Goal: Navigation & Orientation: Find specific page/section

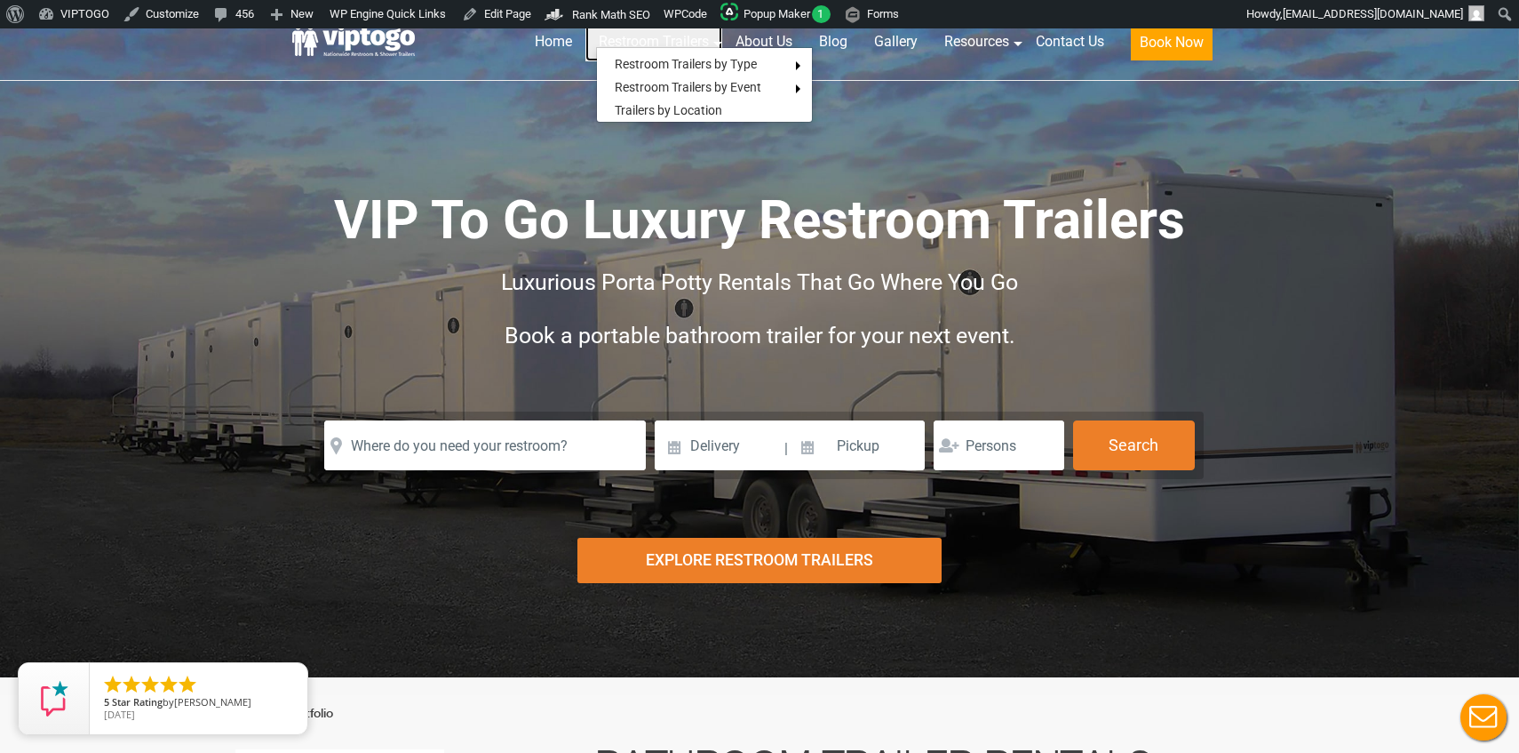
click at [667, 41] on link "Restroom Trailers" at bounding box center [654, 41] width 137 height 39
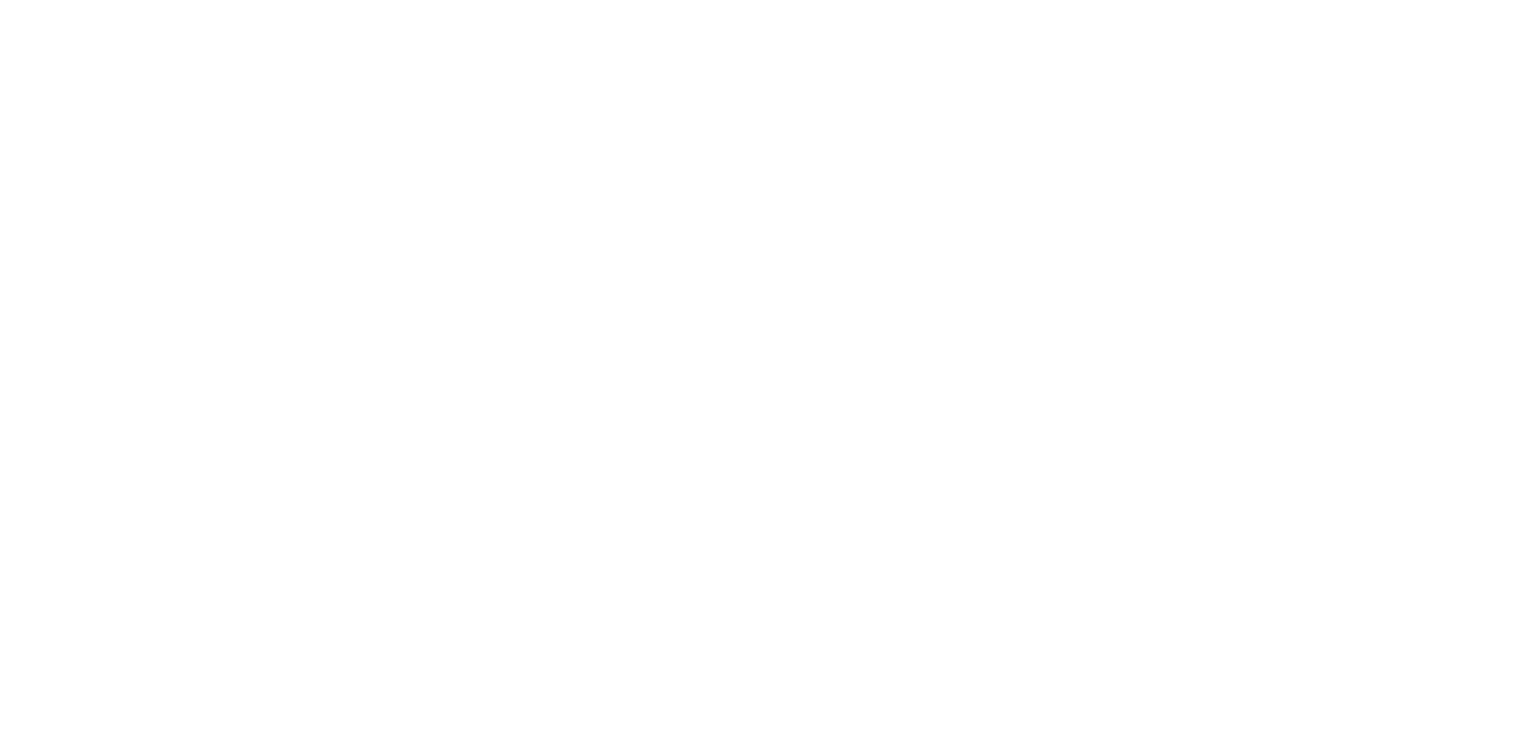
click at [1075, 141] on li "Reviews" at bounding box center [1025, 148] width 215 height 22
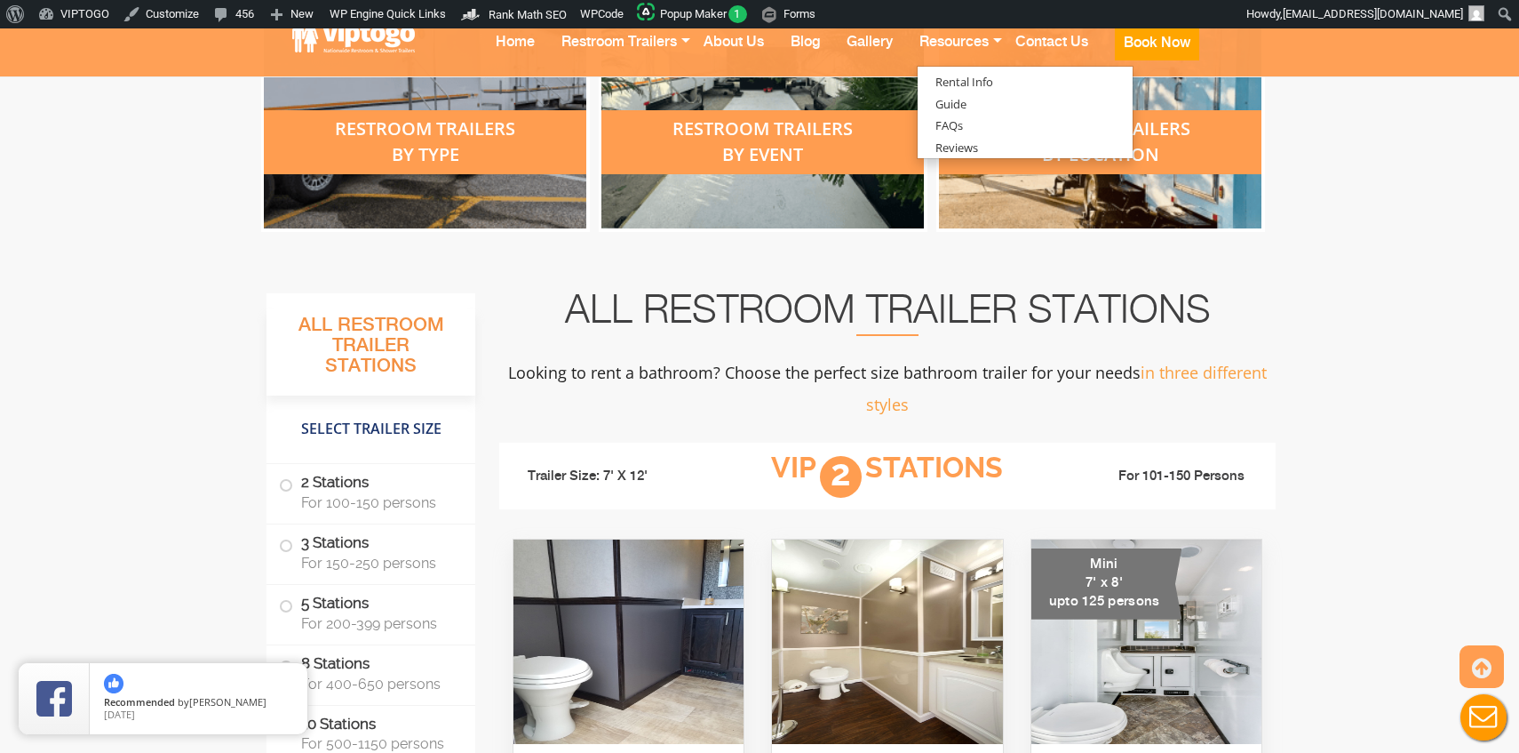
scroll to position [450, 0]
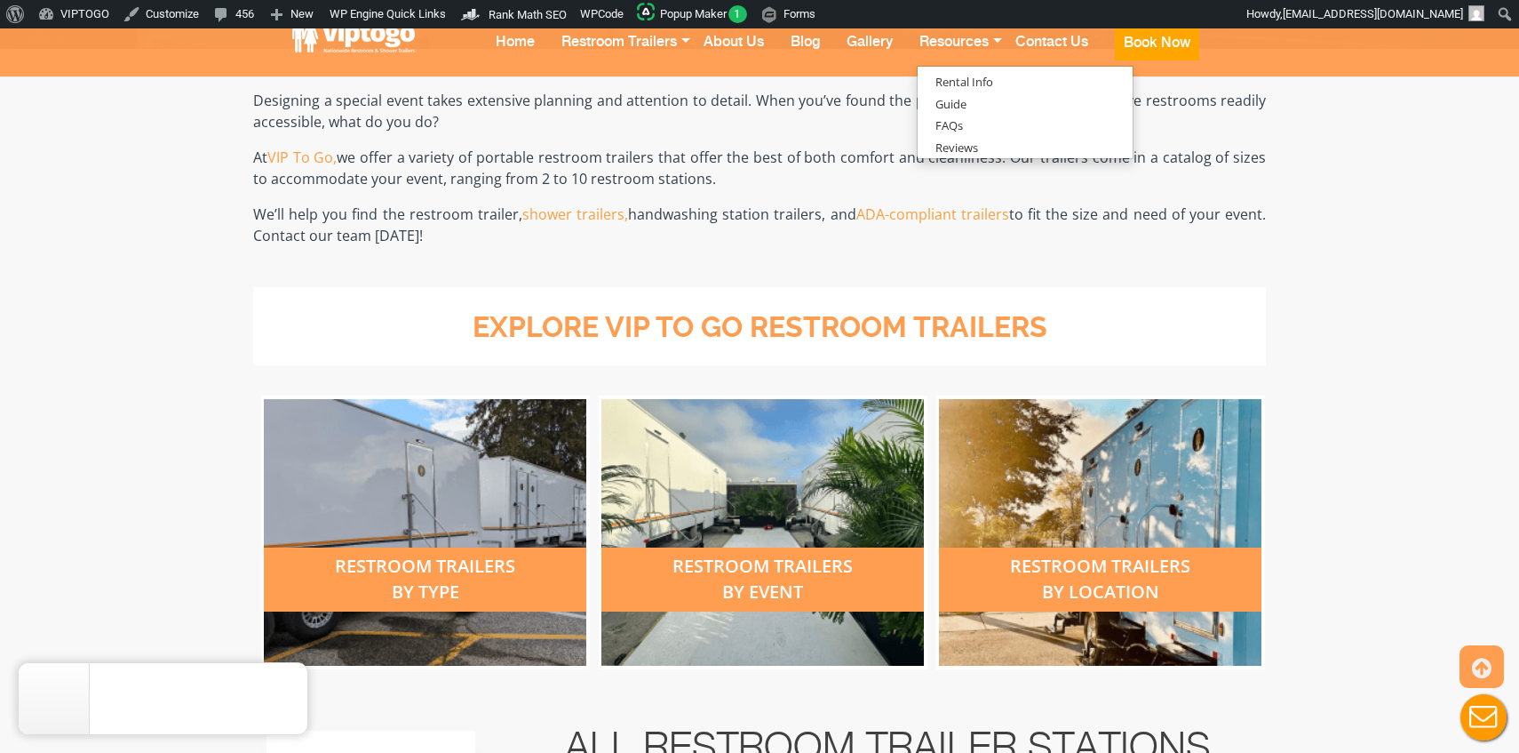
click at [1256, 534] on div "restroom trailers by location" at bounding box center [1100, 532] width 323 height 267
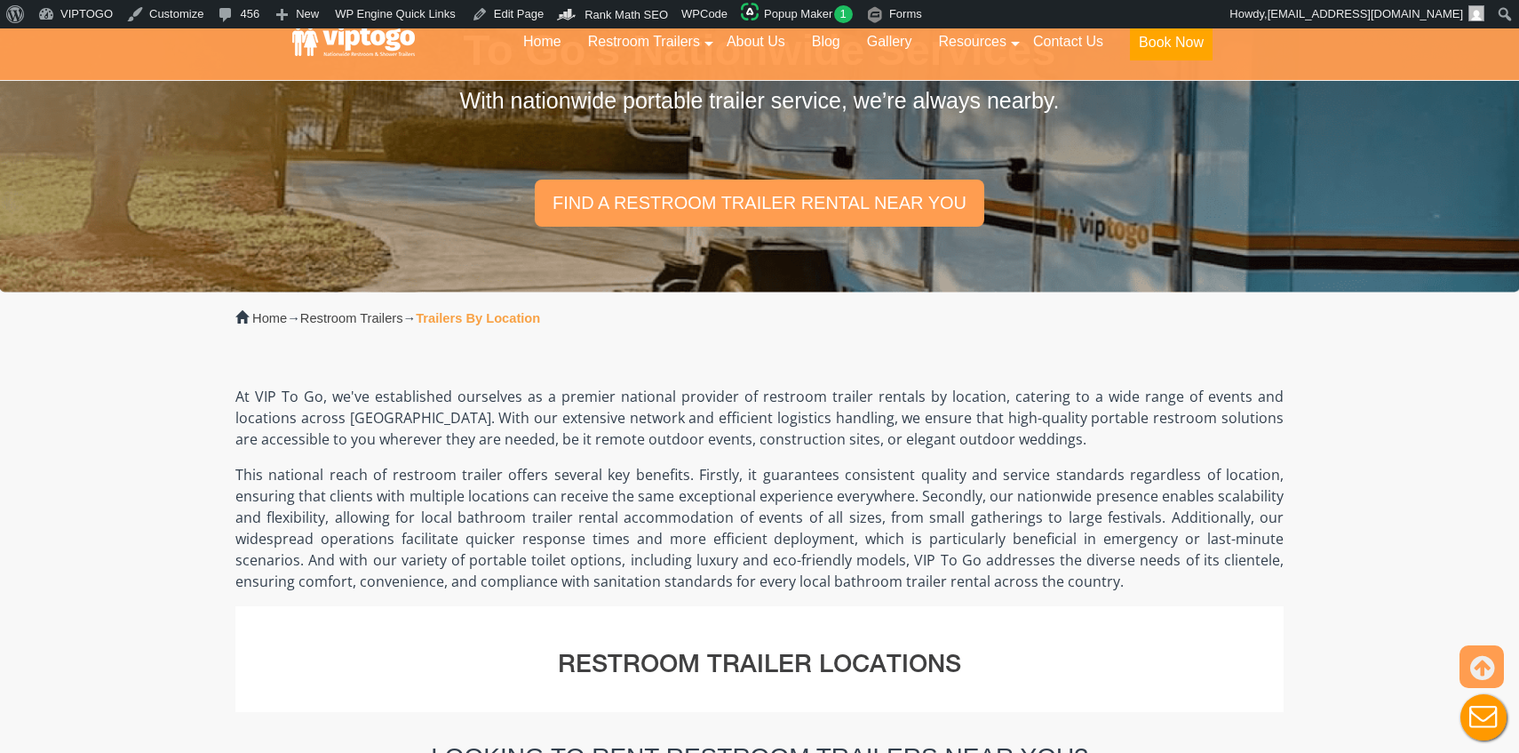
scroll to position [45, 0]
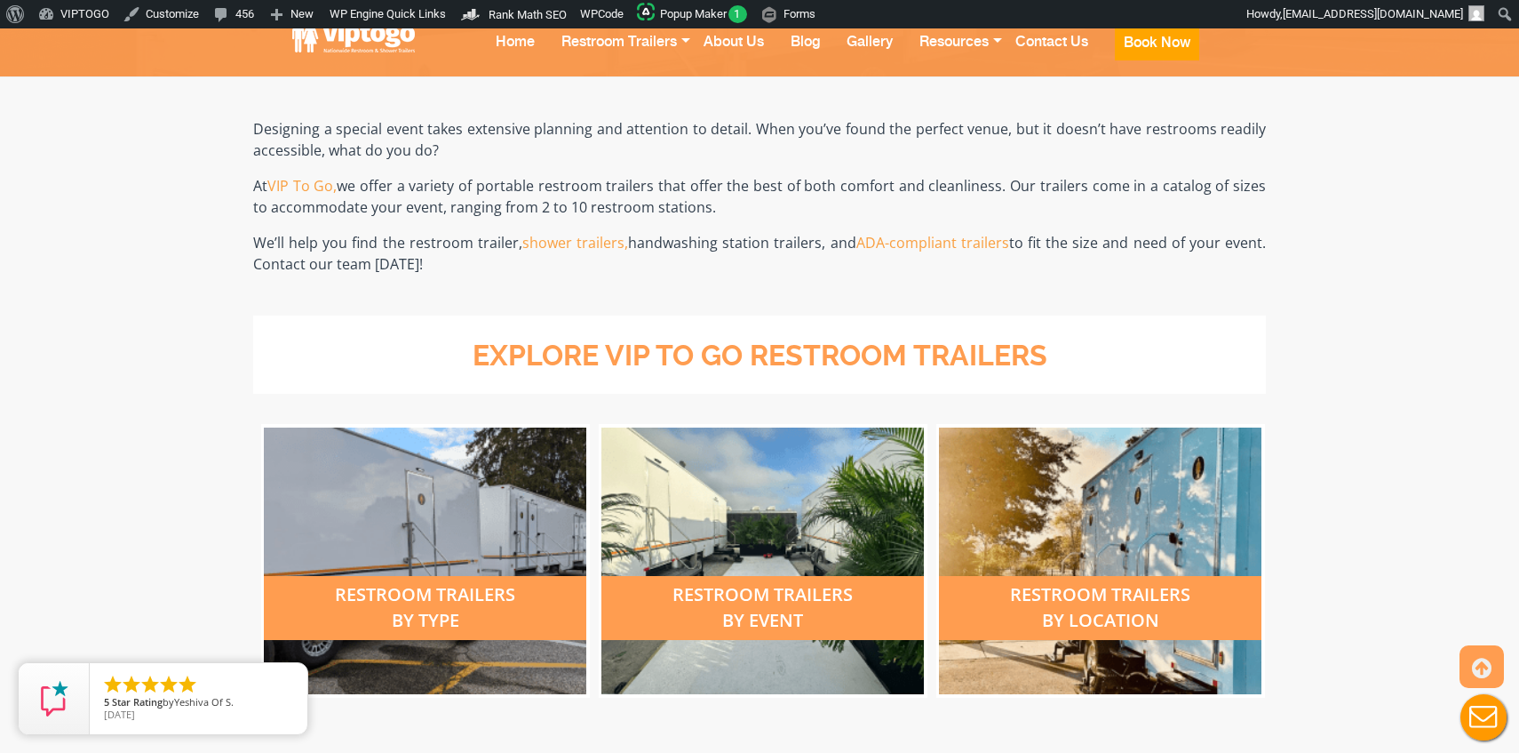
scroll to position [288, 0]
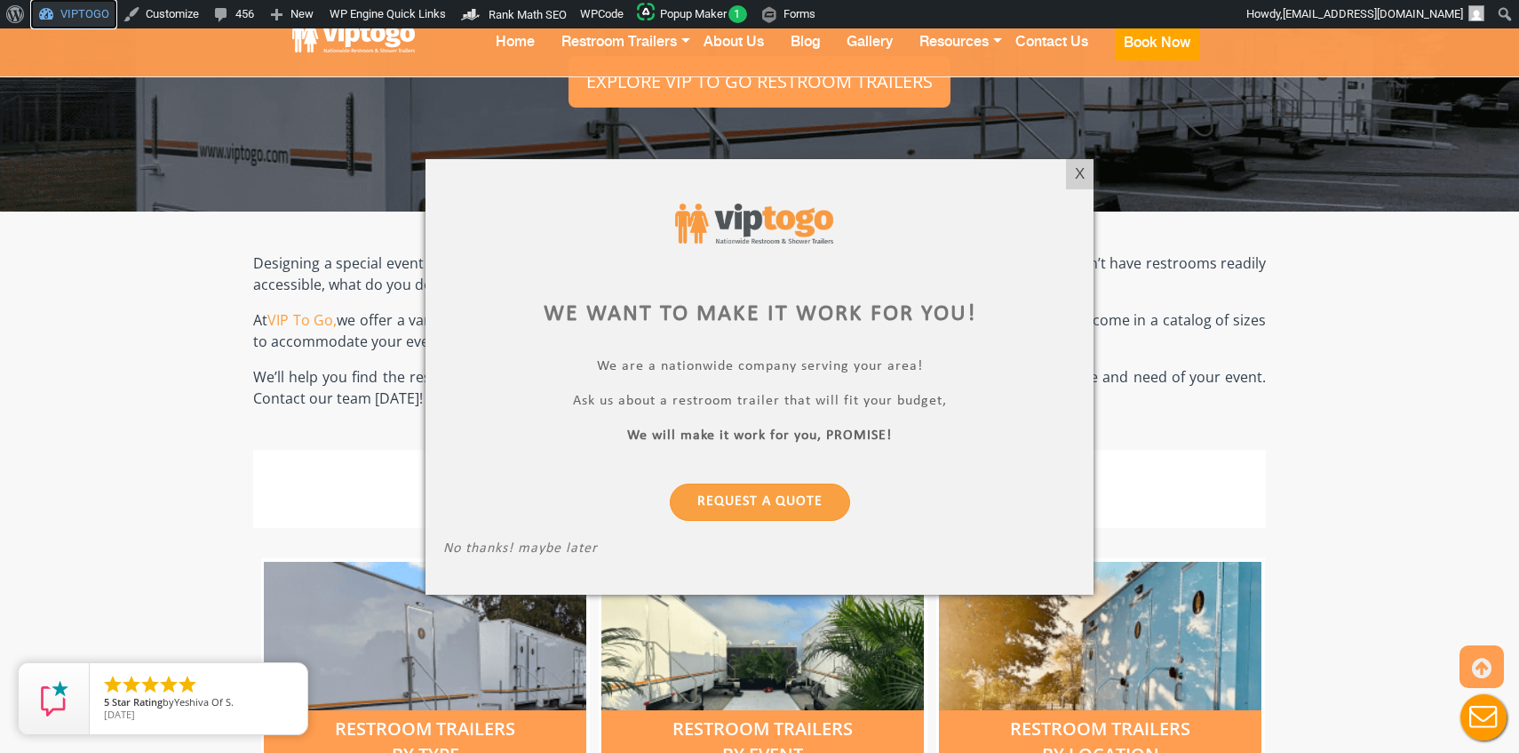
click at [74, 12] on link "VIPTOGO" at bounding box center [73, 14] width 85 height 28
